Goal: Task Accomplishment & Management: Complete application form

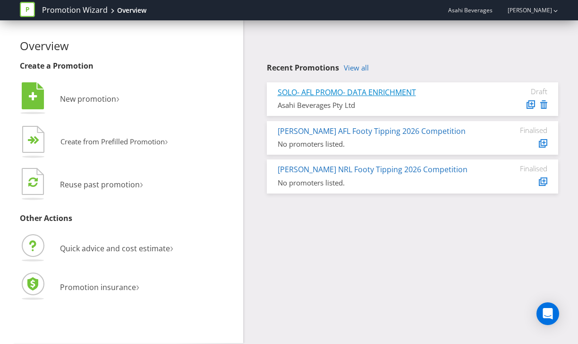
click at [374, 95] on link "SOLO- AFL PROMO- DATA ENRICHMENT" at bounding box center [347, 92] width 138 height 10
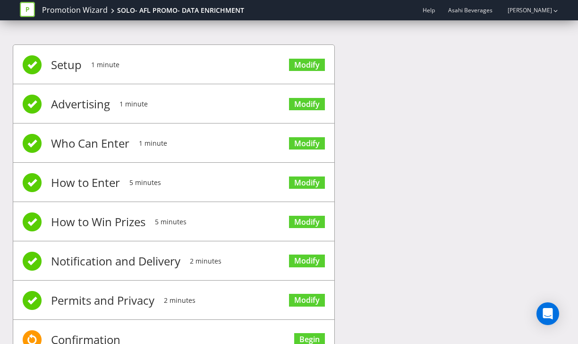
scroll to position [37, 0]
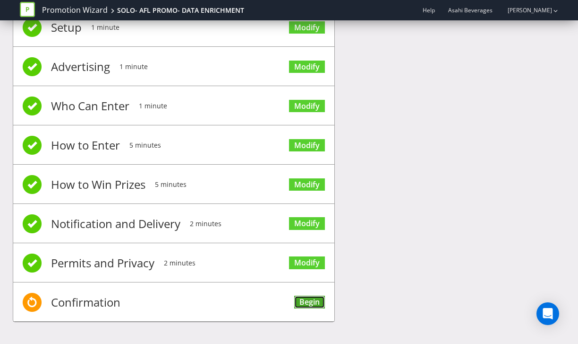
click at [306, 295] on link "Begin" at bounding box center [309, 301] width 31 height 13
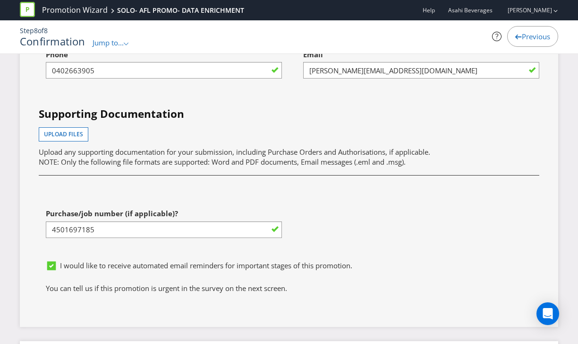
scroll to position [2947, 0]
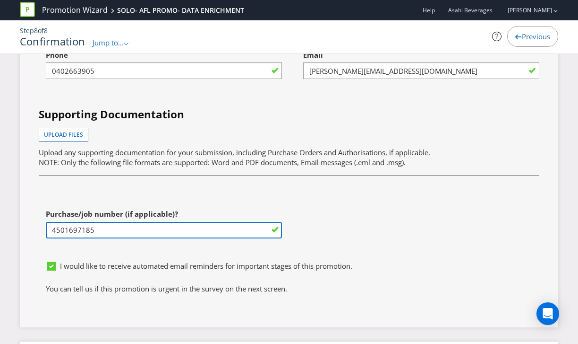
drag, startPoint x: 102, startPoint y: 217, endPoint x: 40, endPoint y: 219, distance: 61.9
click at [40, 219] on div "Purchase/job number (if applicable)? 4501697185" at bounding box center [161, 230] width 258 height 52
paste input "4501777081"
type input "4501777081"
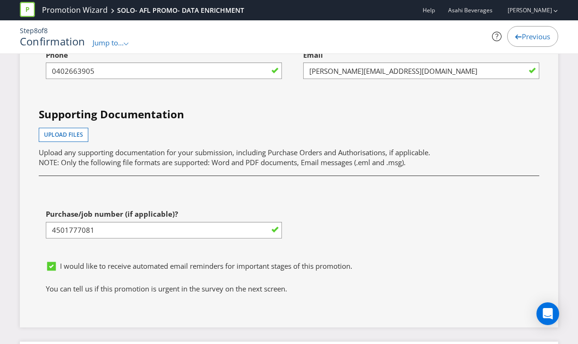
click at [186, 181] on div "First name of contact [PERSON_NAME] Last name of contact Athan Phone [PHONE_NUM…" at bounding box center [289, 124] width 515 height 263
click at [76, 130] on span "Upload files" at bounding box center [63, 134] width 39 height 8
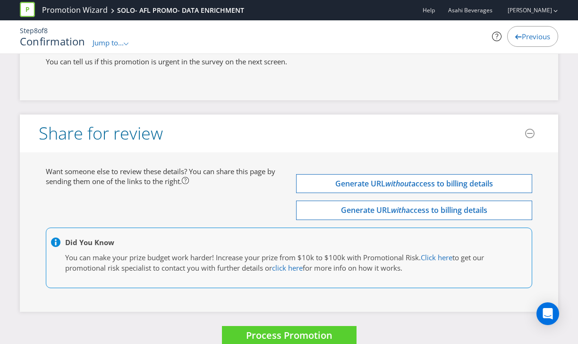
scroll to position [3205, 0]
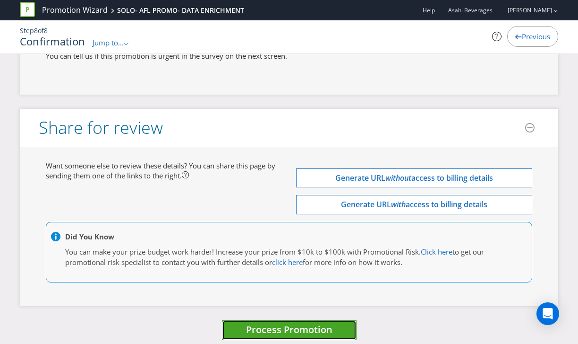
click at [290, 323] on span "Process Promotion" at bounding box center [289, 329] width 86 height 13
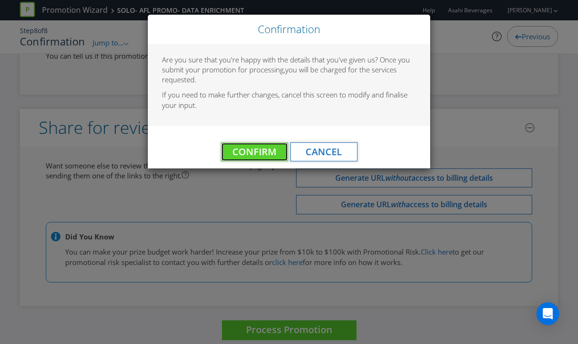
click at [256, 152] on span "Confirm" at bounding box center [254, 151] width 44 height 13
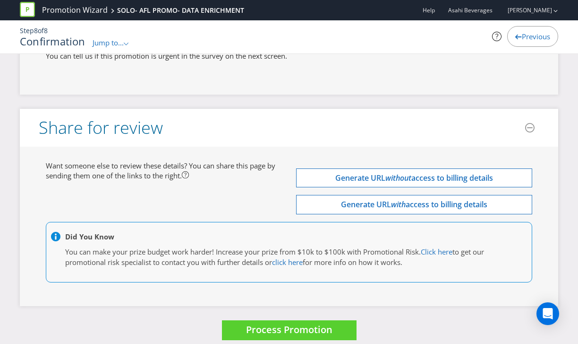
scroll to position [0, 0]
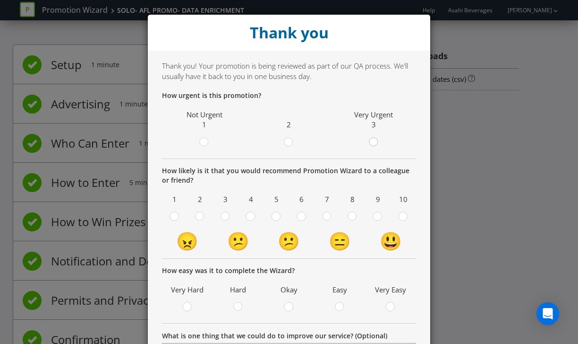
click at [376, 144] on circle at bounding box center [373, 142] width 9 height 9
click at [0, 0] on input "radio" at bounding box center [0, 0] width 0 height 0
click at [354, 215] on circle at bounding box center [352, 216] width 9 height 9
click at [0, 0] on input "radio" at bounding box center [0, 0] width 0 height 0
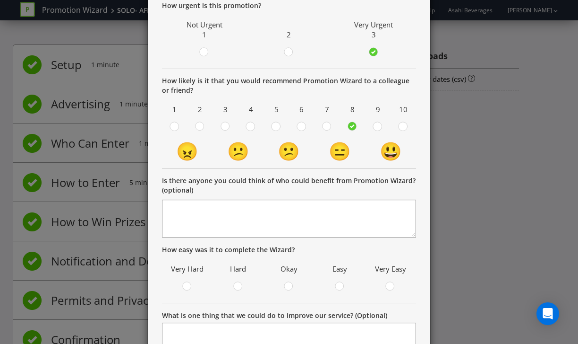
scroll to position [182, 0]
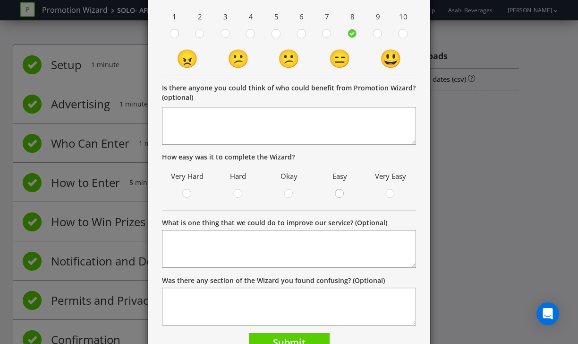
click at [344, 194] on circle at bounding box center [339, 193] width 9 height 9
click at [0, 0] on input "radio" at bounding box center [0, 0] width 0 height 0
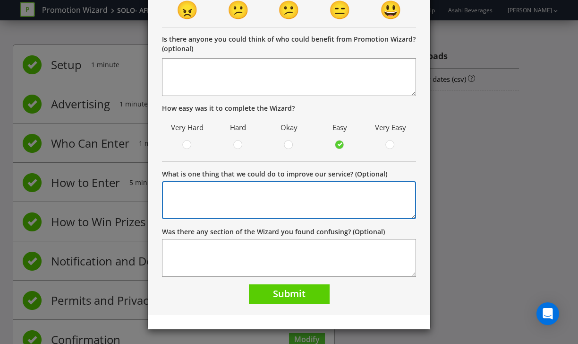
click at [266, 196] on textarea "What is one thing that we could do to improve our service? (Optional)" at bounding box center [289, 200] width 254 height 38
type textarea "F"
type textarea "Tech issues with attaching the Legal PDF in promotion wizard."
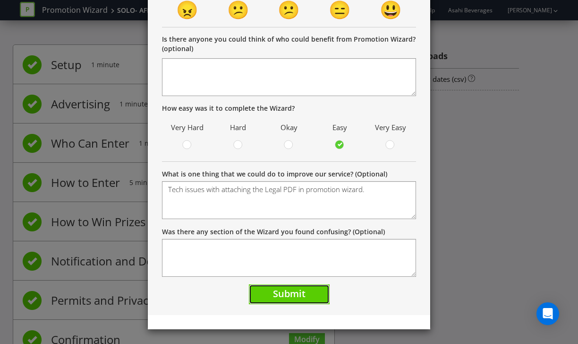
click at [280, 290] on span "Submit" at bounding box center [289, 293] width 33 height 13
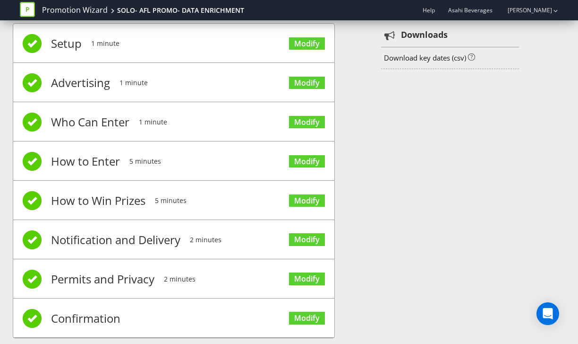
scroll to position [37, 0]
